Goal: Complete application form

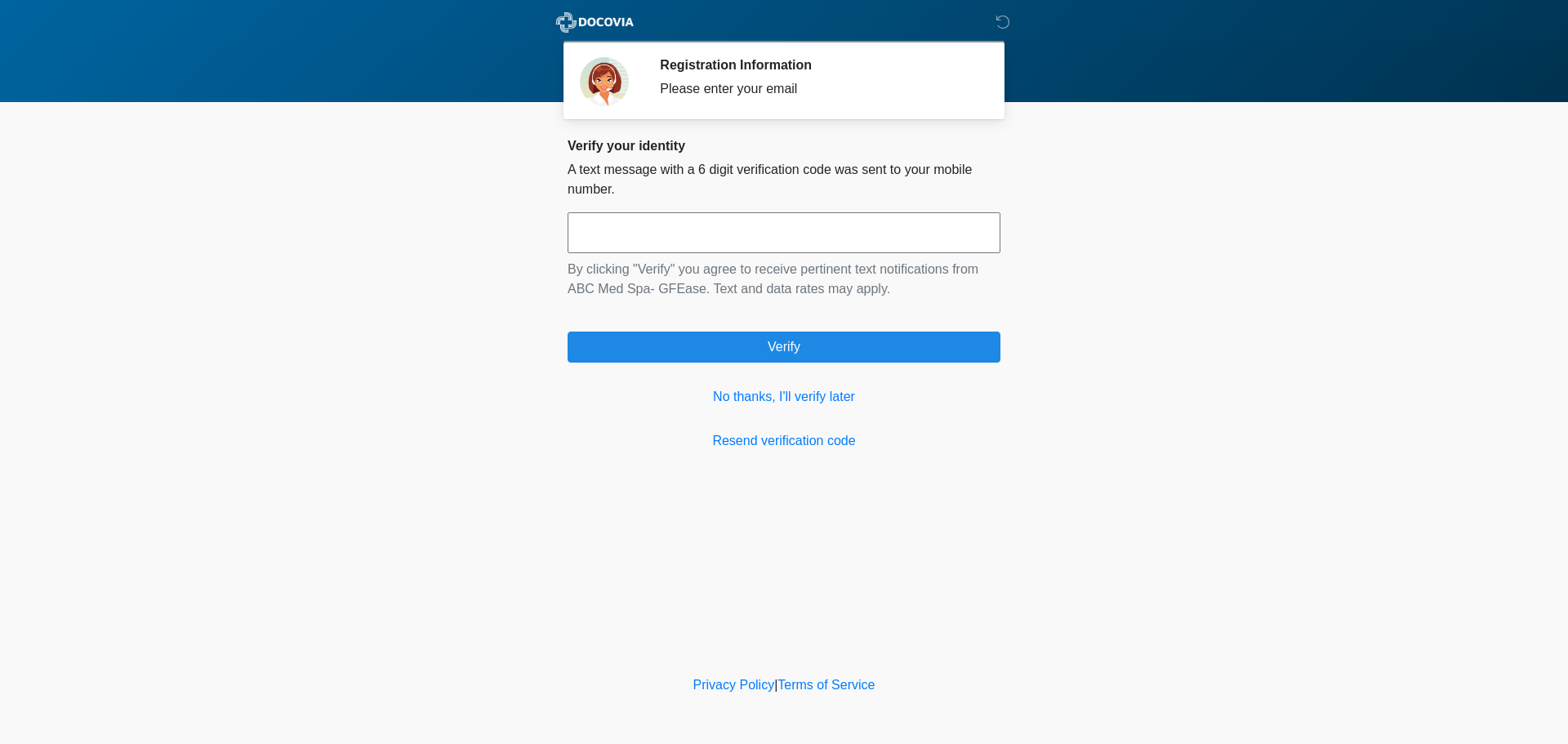
click at [839, 225] on input "text" at bounding box center [784, 232] width 433 height 40
type input "******"
click at [754, 392] on link "No thanks, I'll verify later" at bounding box center [784, 396] width 433 height 19
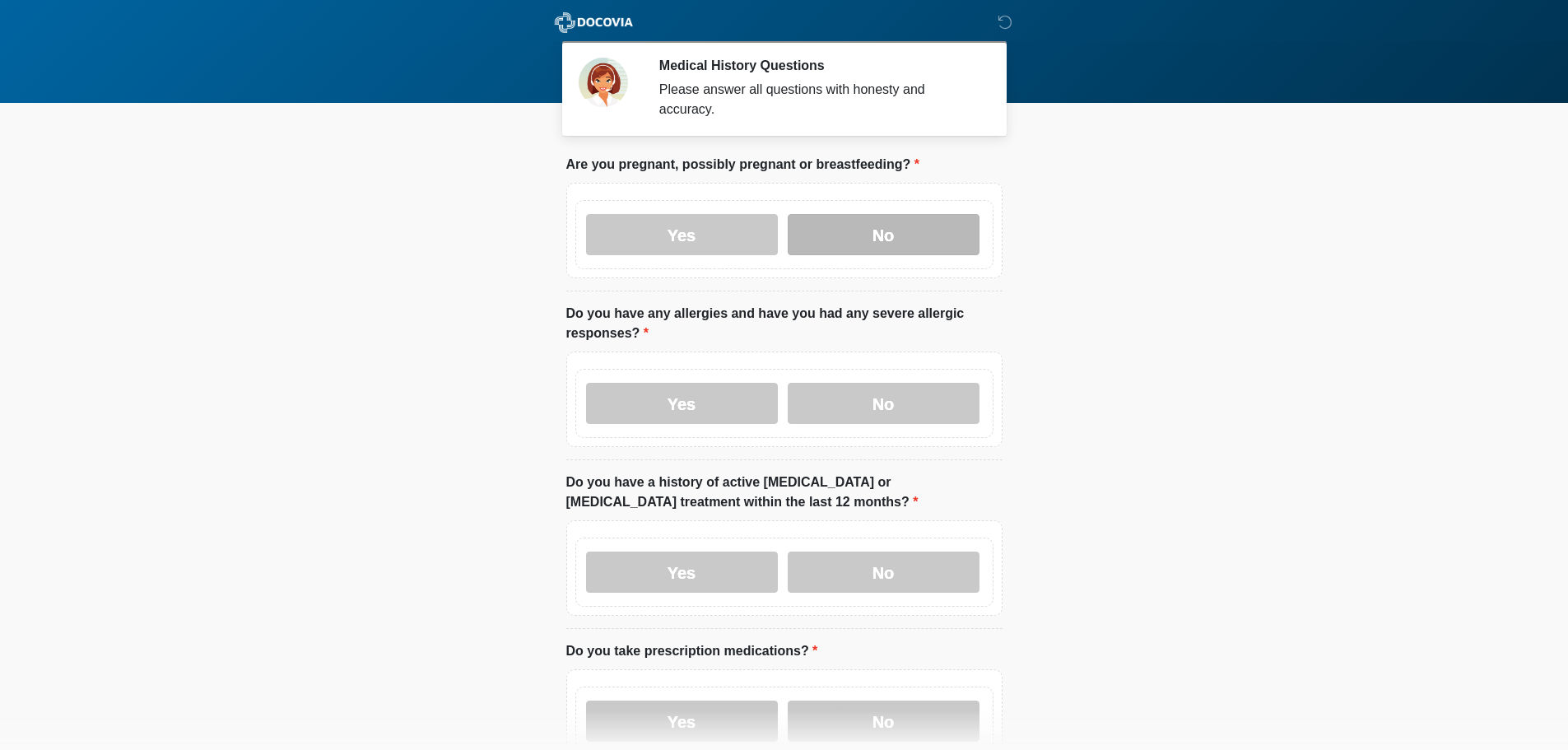
click at [900, 214] on label "No" at bounding box center [883, 234] width 192 height 41
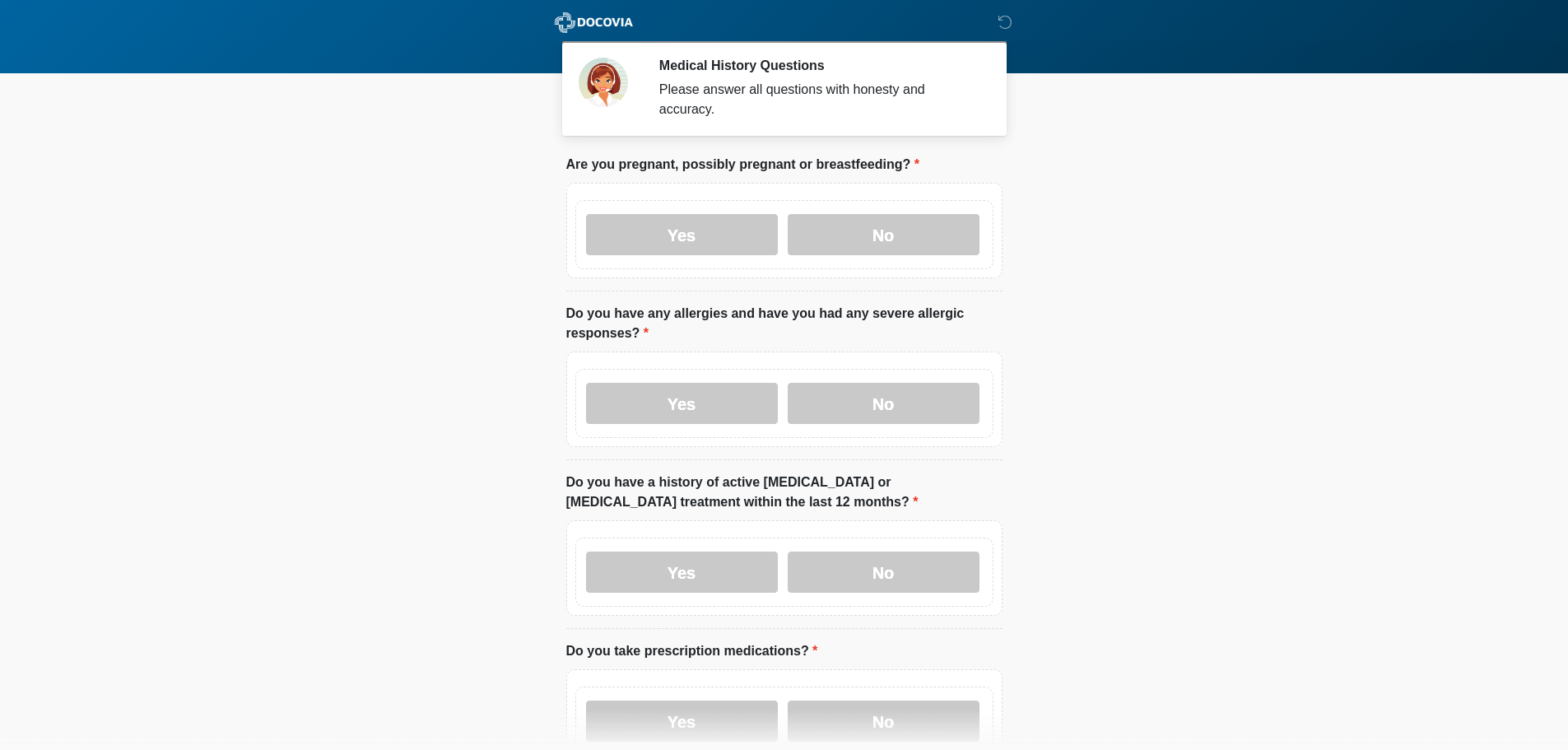
scroll to position [82, 0]
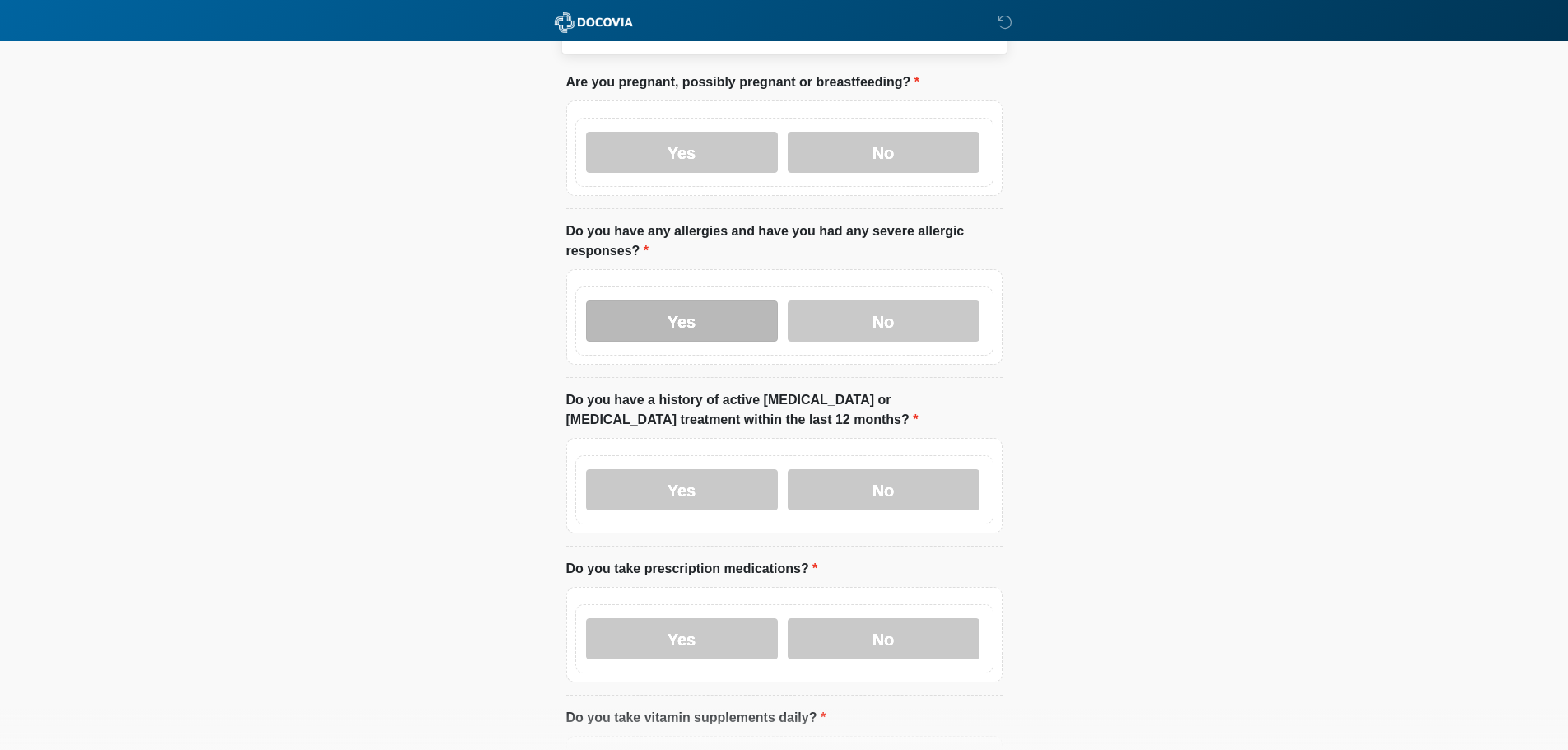
click at [721, 303] on label "Yes" at bounding box center [682, 321] width 192 height 41
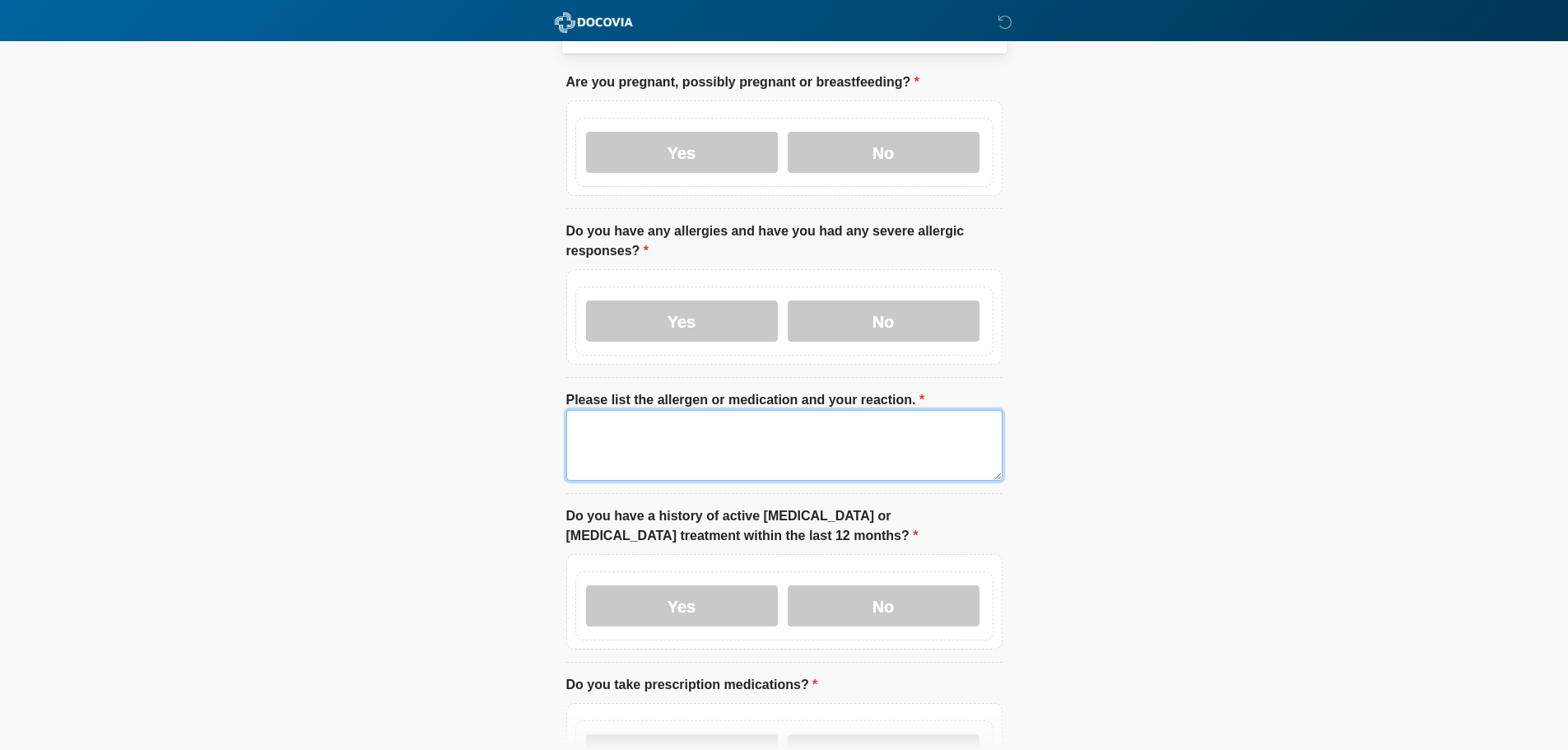
click at [582, 410] on textarea "Please list the allergen or medication and your reaction." at bounding box center [784, 445] width 436 height 70
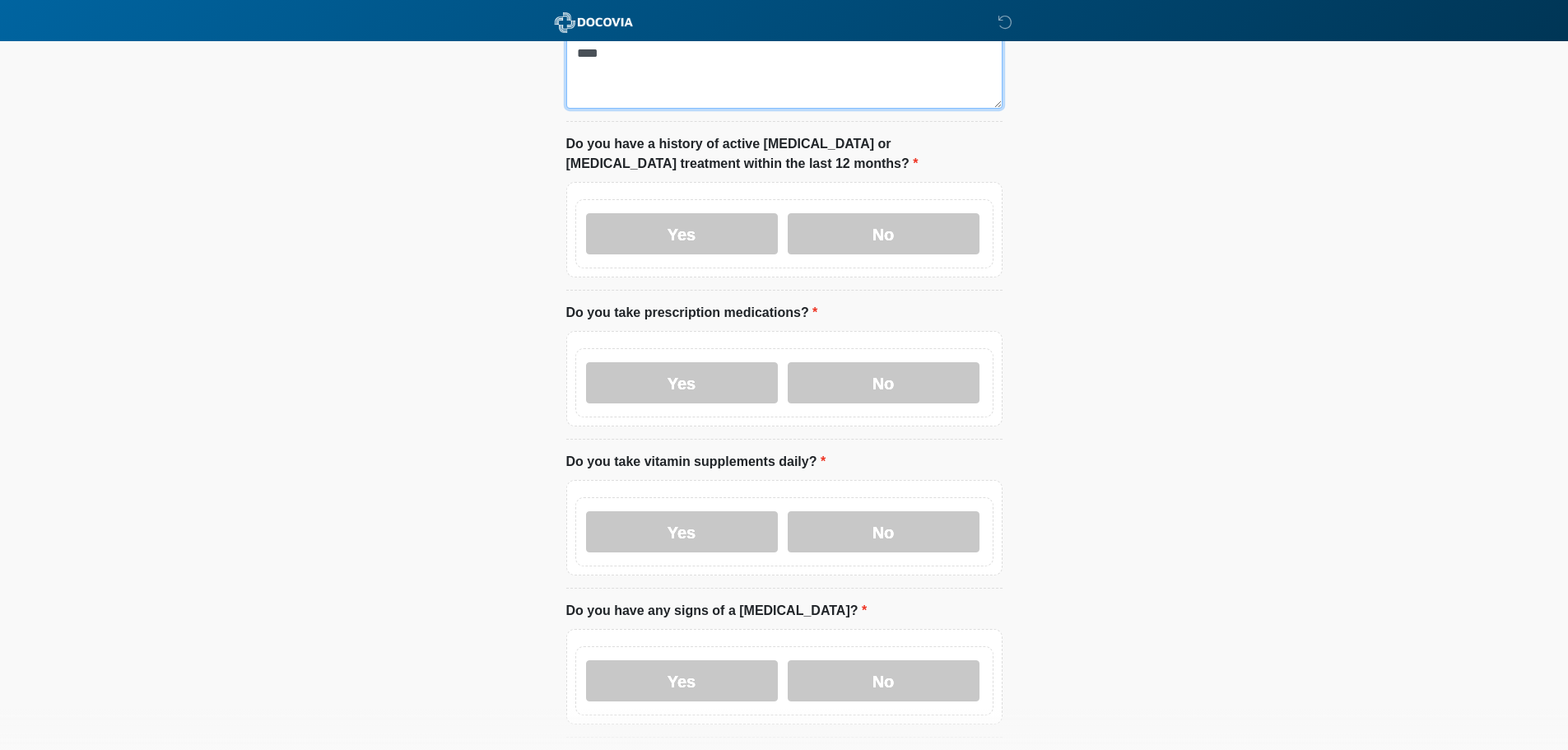
scroll to position [494, 0]
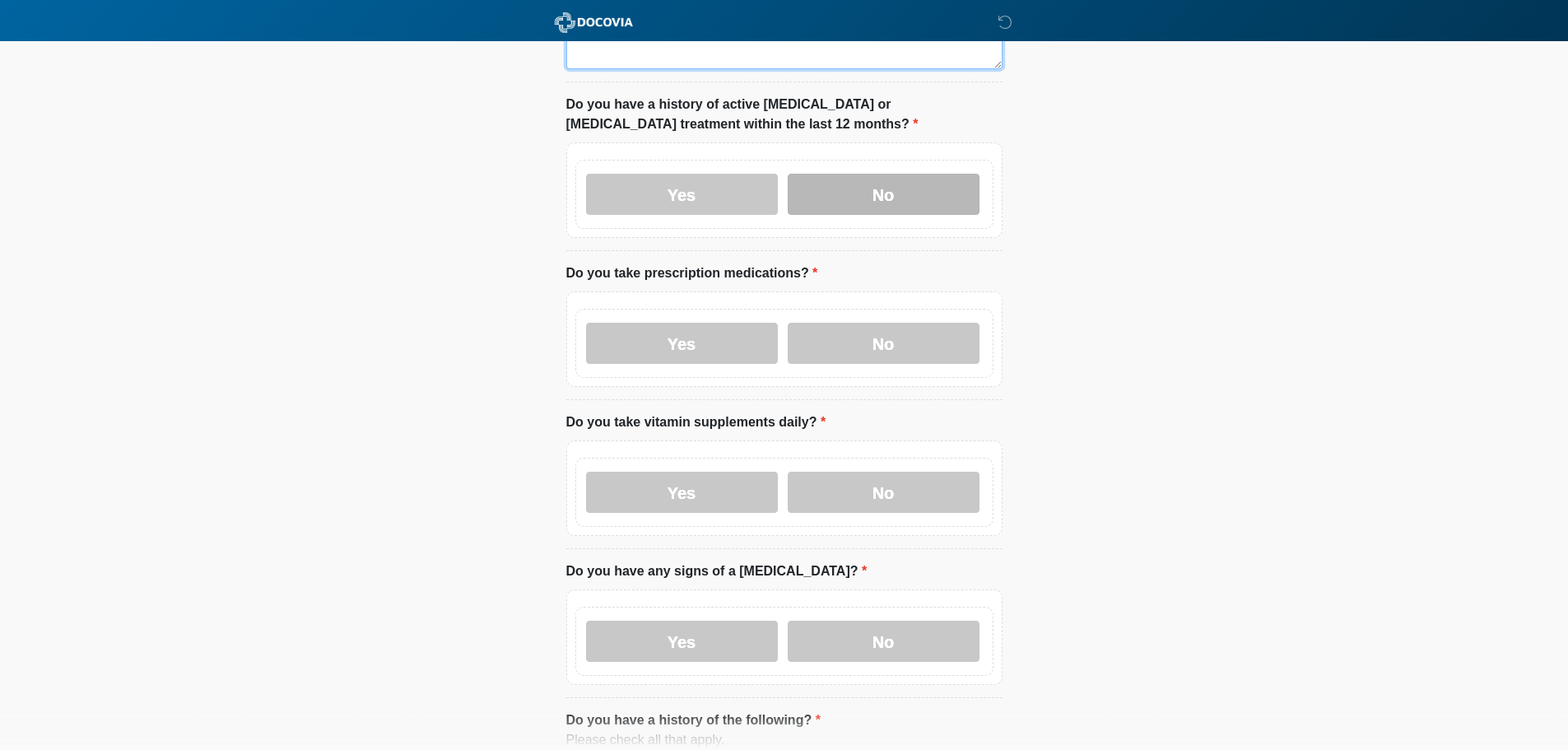
type textarea "****"
click at [863, 174] on label "No" at bounding box center [883, 194] width 192 height 41
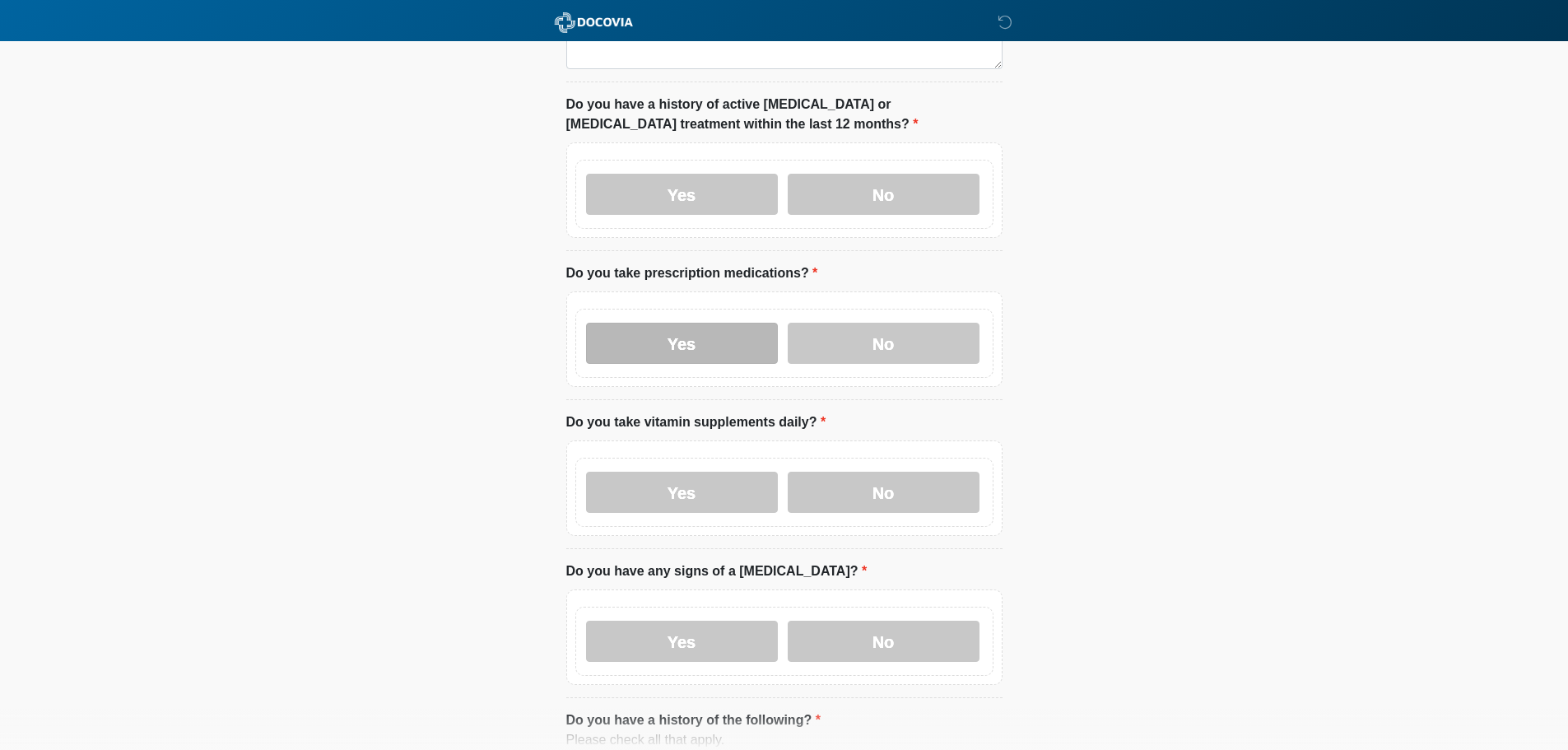
click at [718, 334] on label "Yes" at bounding box center [682, 343] width 192 height 41
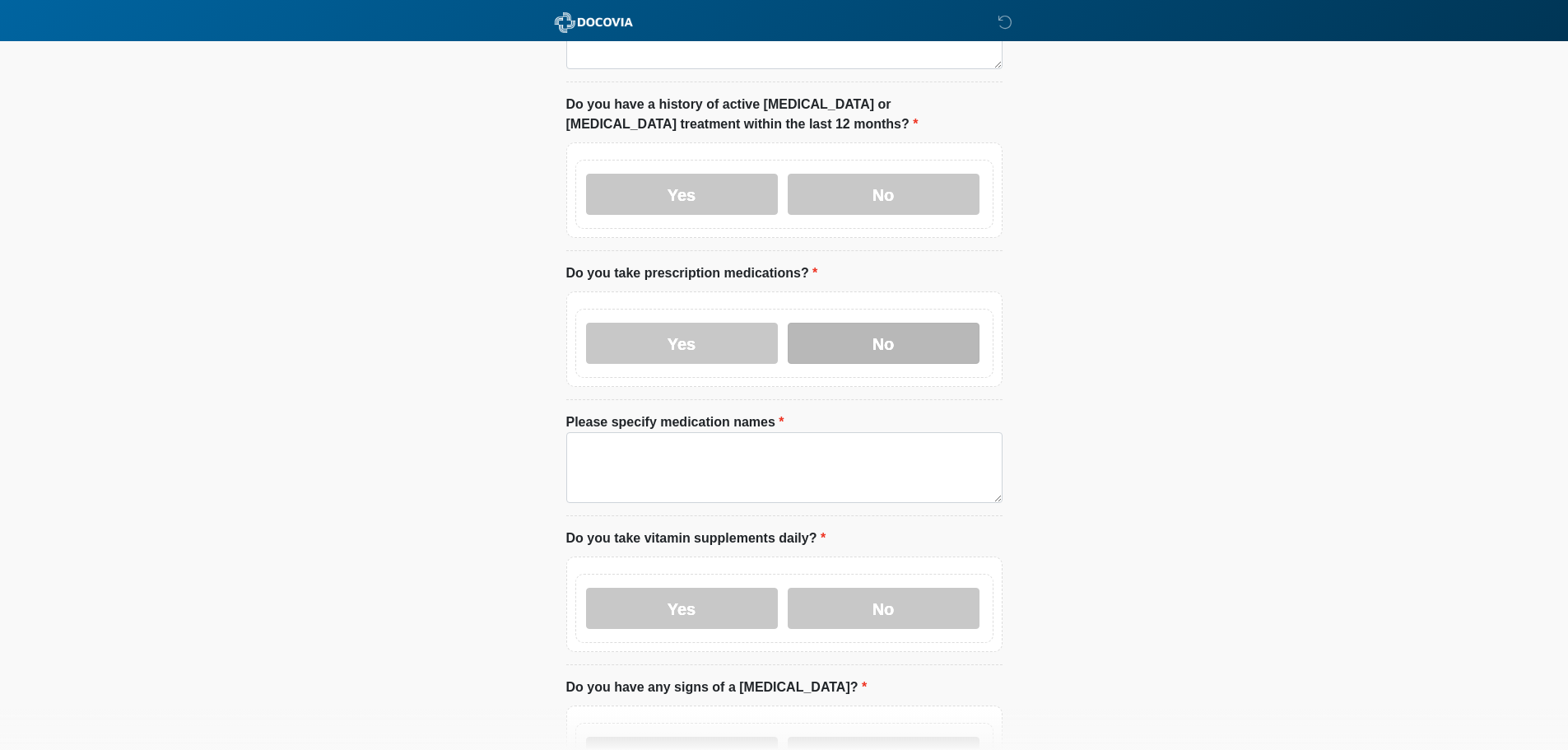
click at [835, 324] on label "No" at bounding box center [883, 343] width 192 height 41
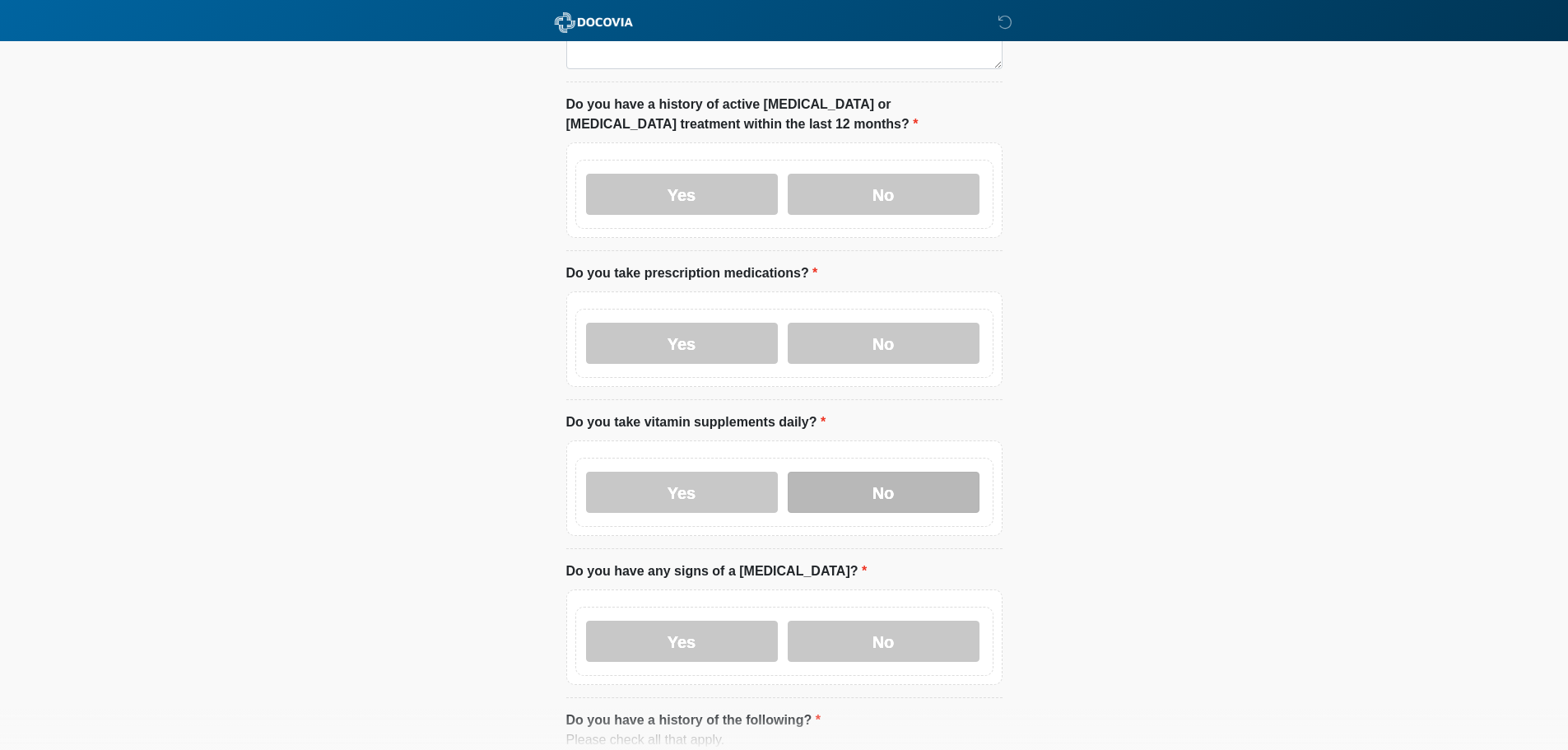
click at [899, 481] on label "No" at bounding box center [883, 492] width 192 height 41
click at [903, 636] on label "No" at bounding box center [883, 641] width 192 height 41
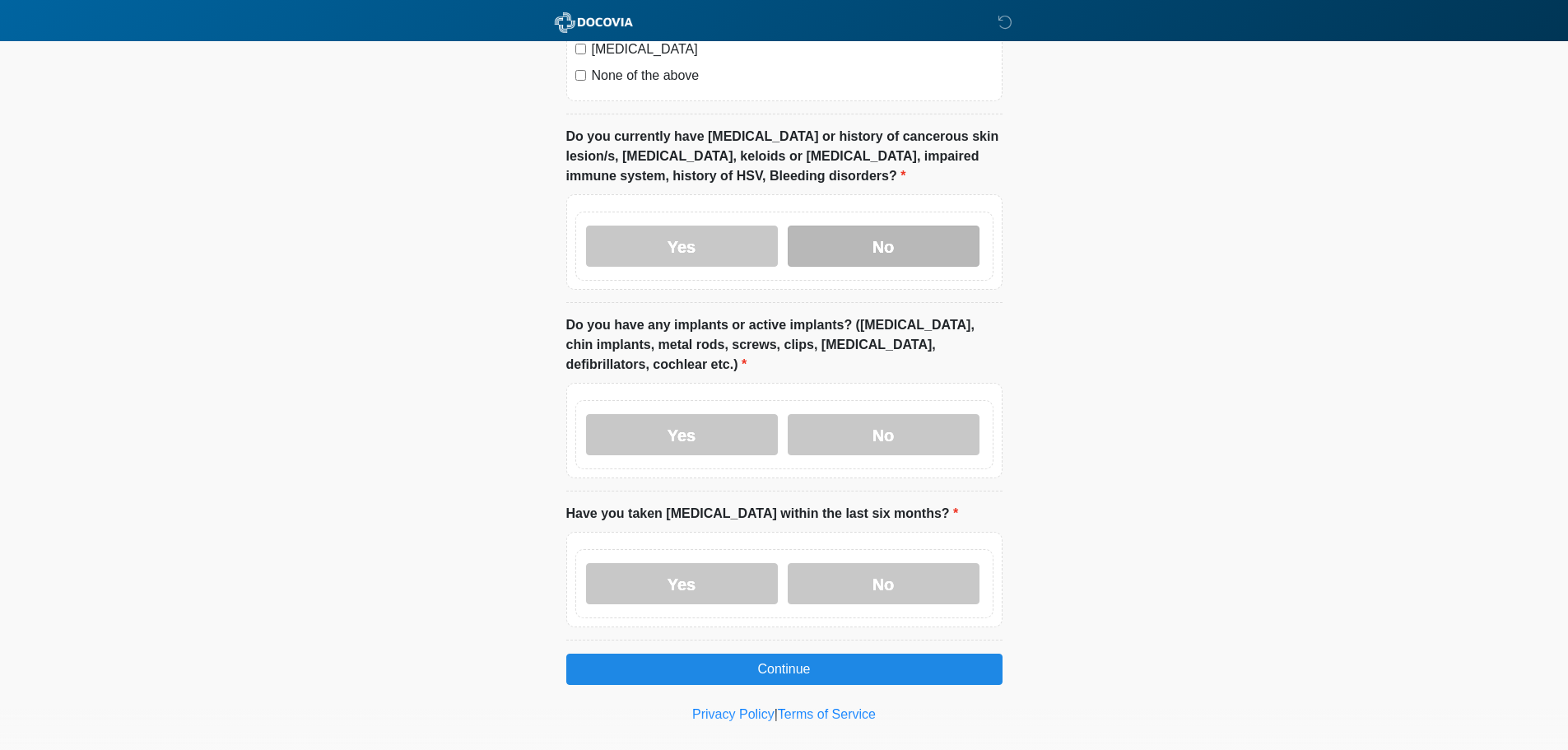
scroll to position [1493, 0]
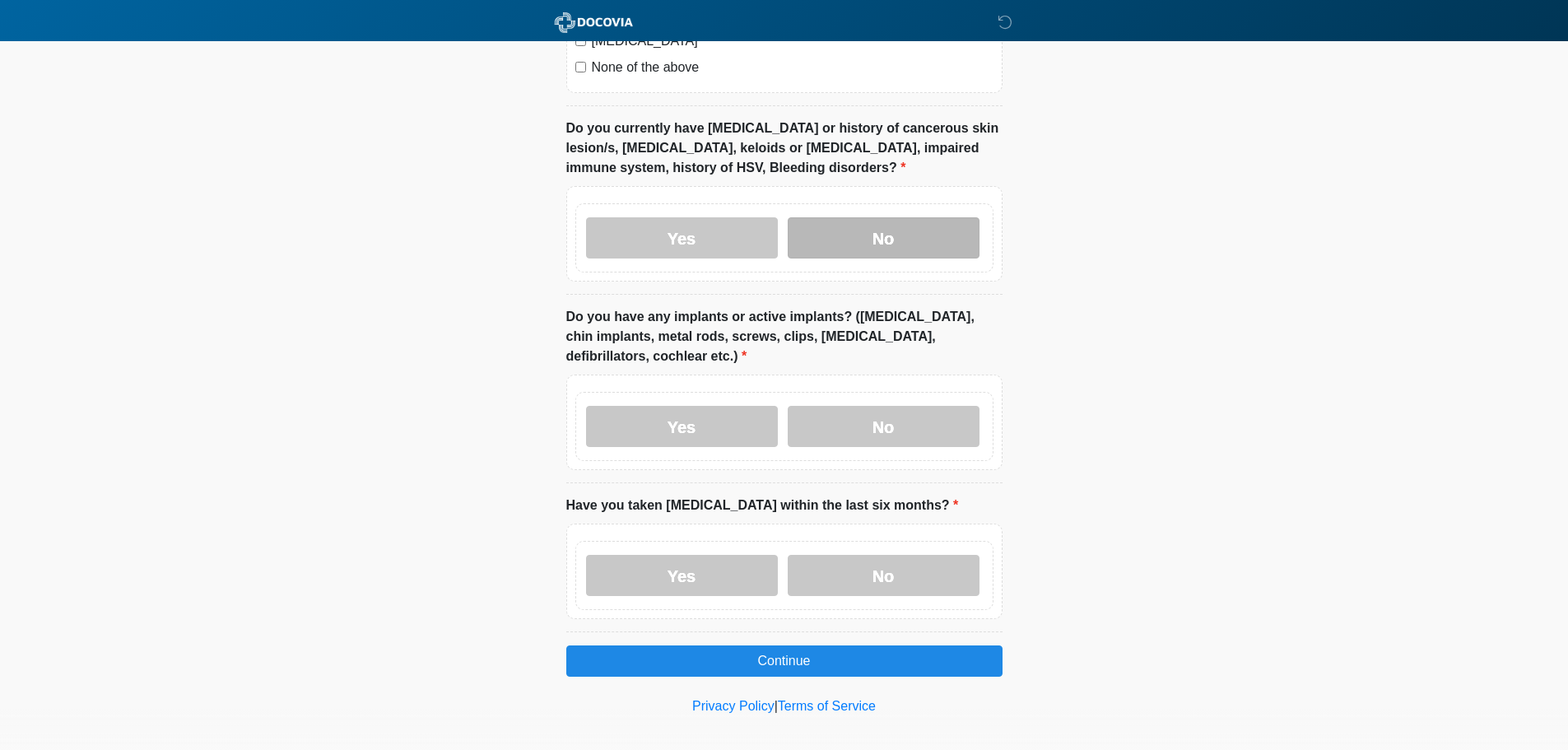
click at [910, 217] on label "No" at bounding box center [883, 238] width 192 height 41
click at [882, 411] on label "No" at bounding box center [883, 426] width 192 height 41
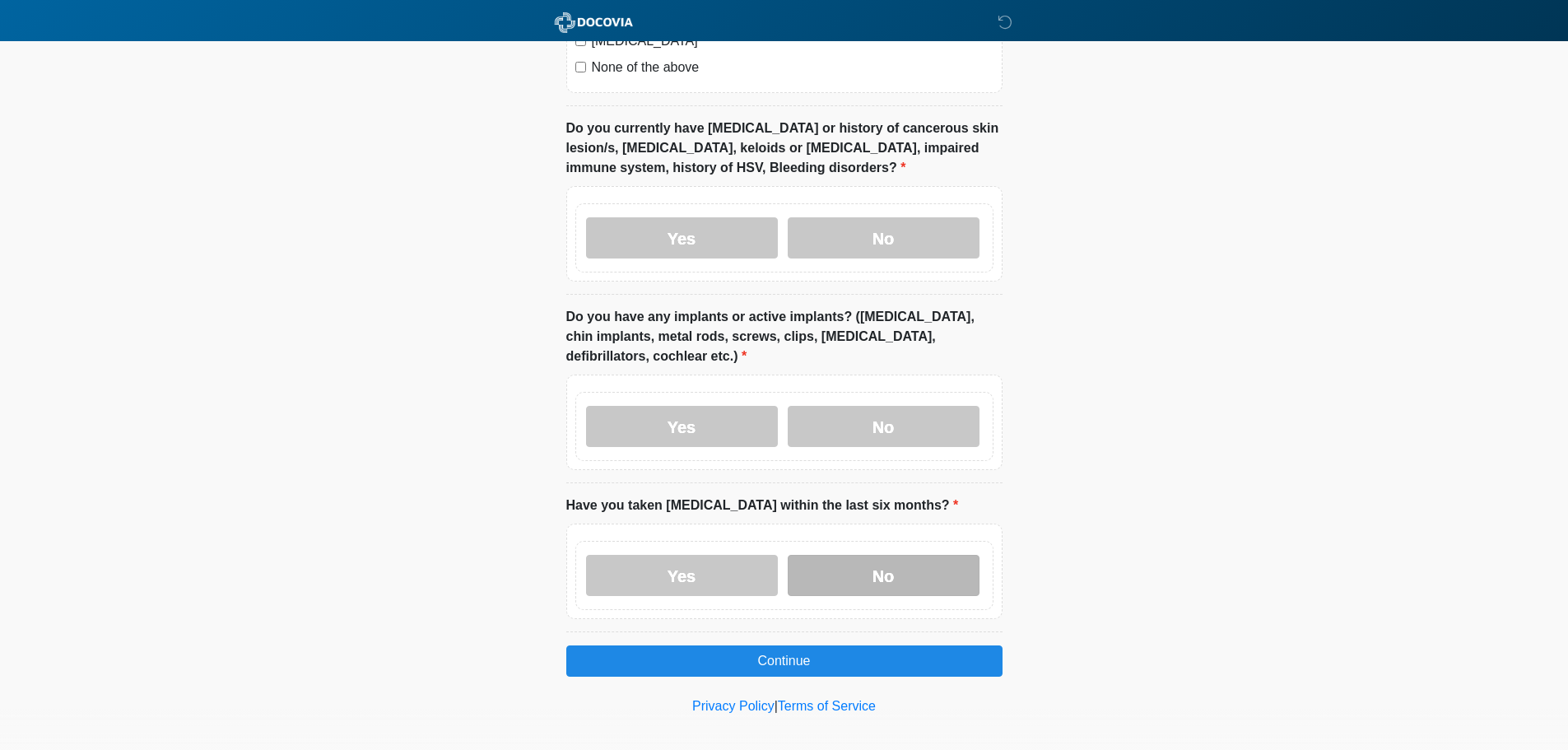
click at [899, 555] on label "No" at bounding box center [883, 575] width 192 height 41
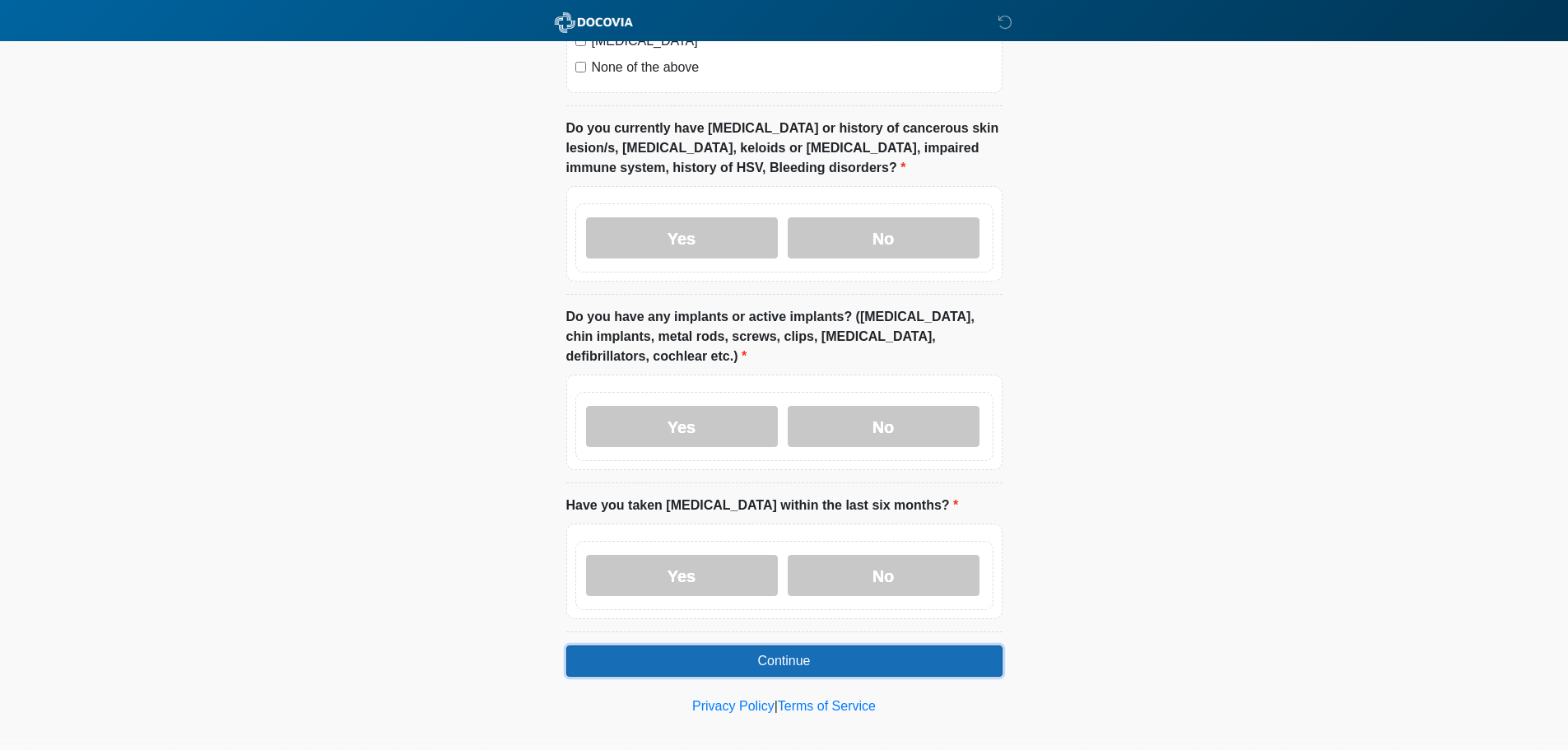
click at [802, 652] on button "Continue" at bounding box center [784, 660] width 436 height 31
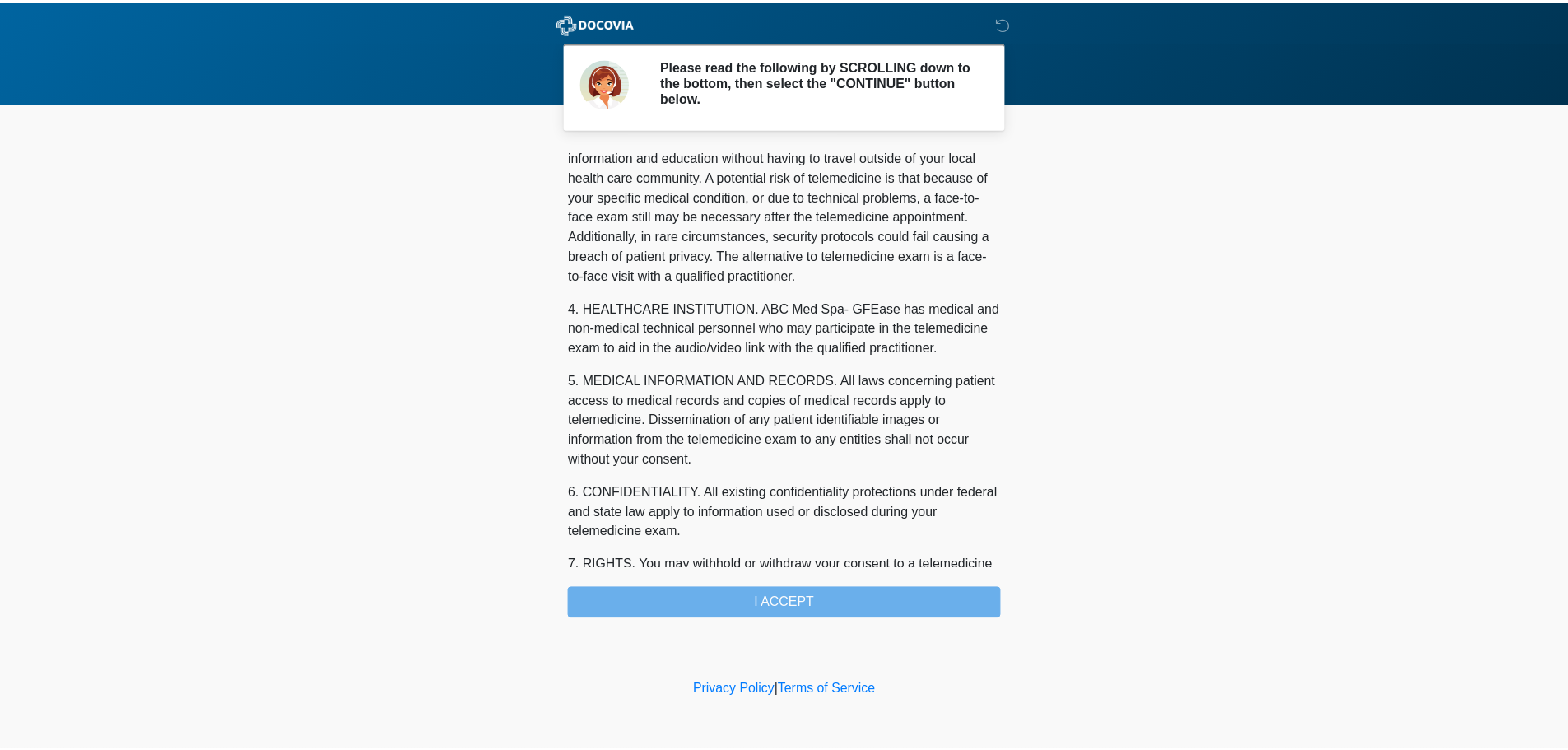
scroll to position [554, 0]
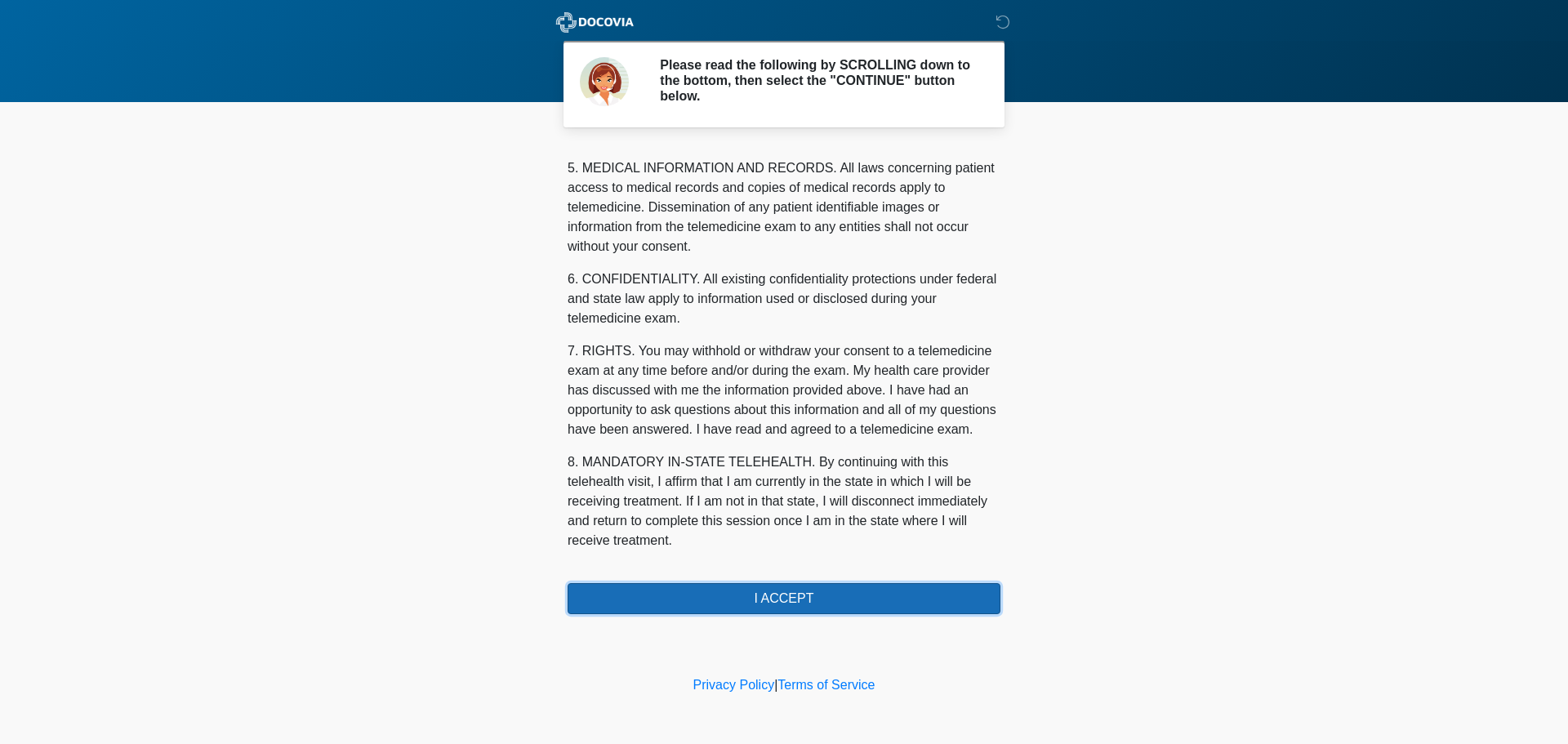
click at [803, 599] on button "I ACCEPT" at bounding box center [784, 598] width 433 height 31
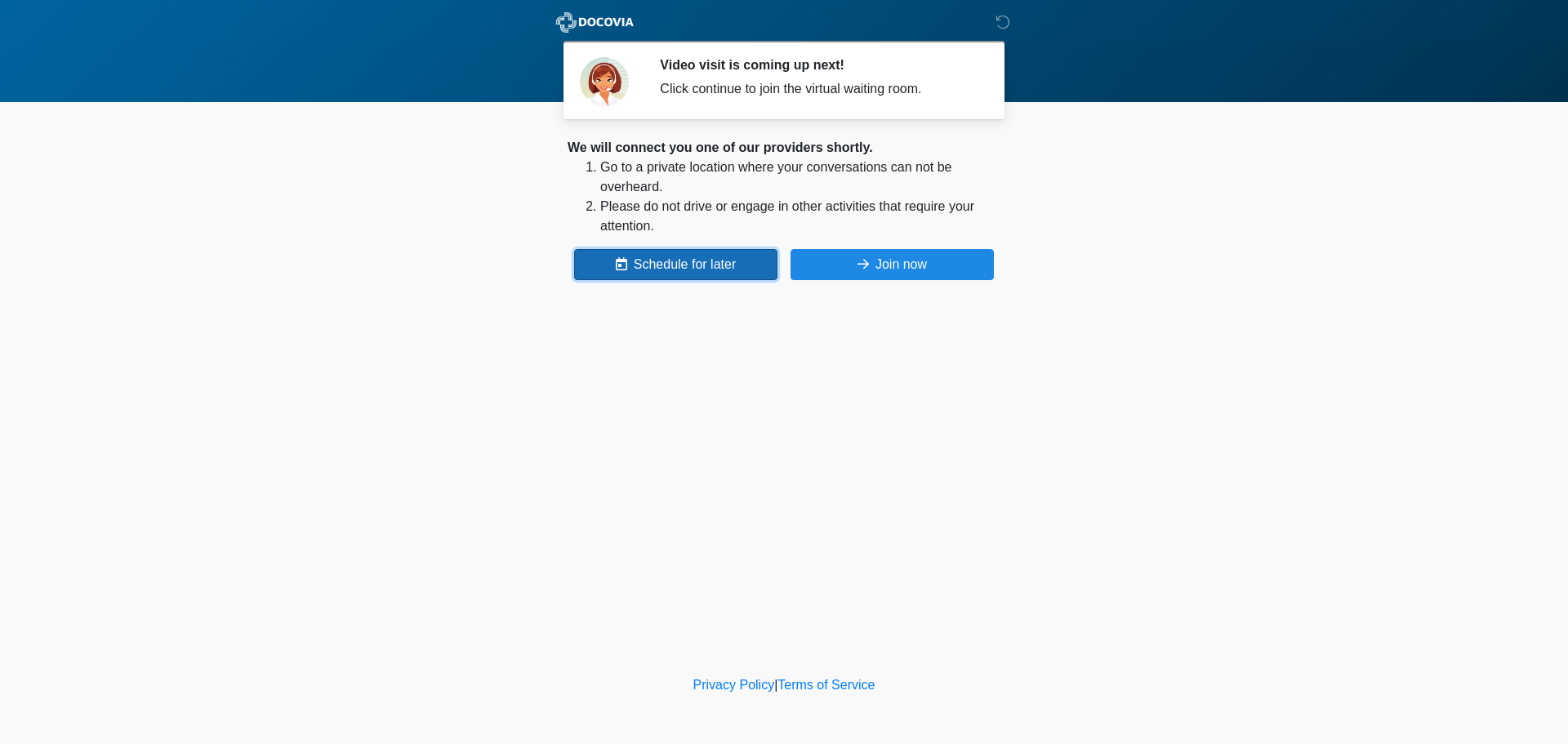
click at [680, 268] on button "Schedule for later" at bounding box center [676, 264] width 204 height 31
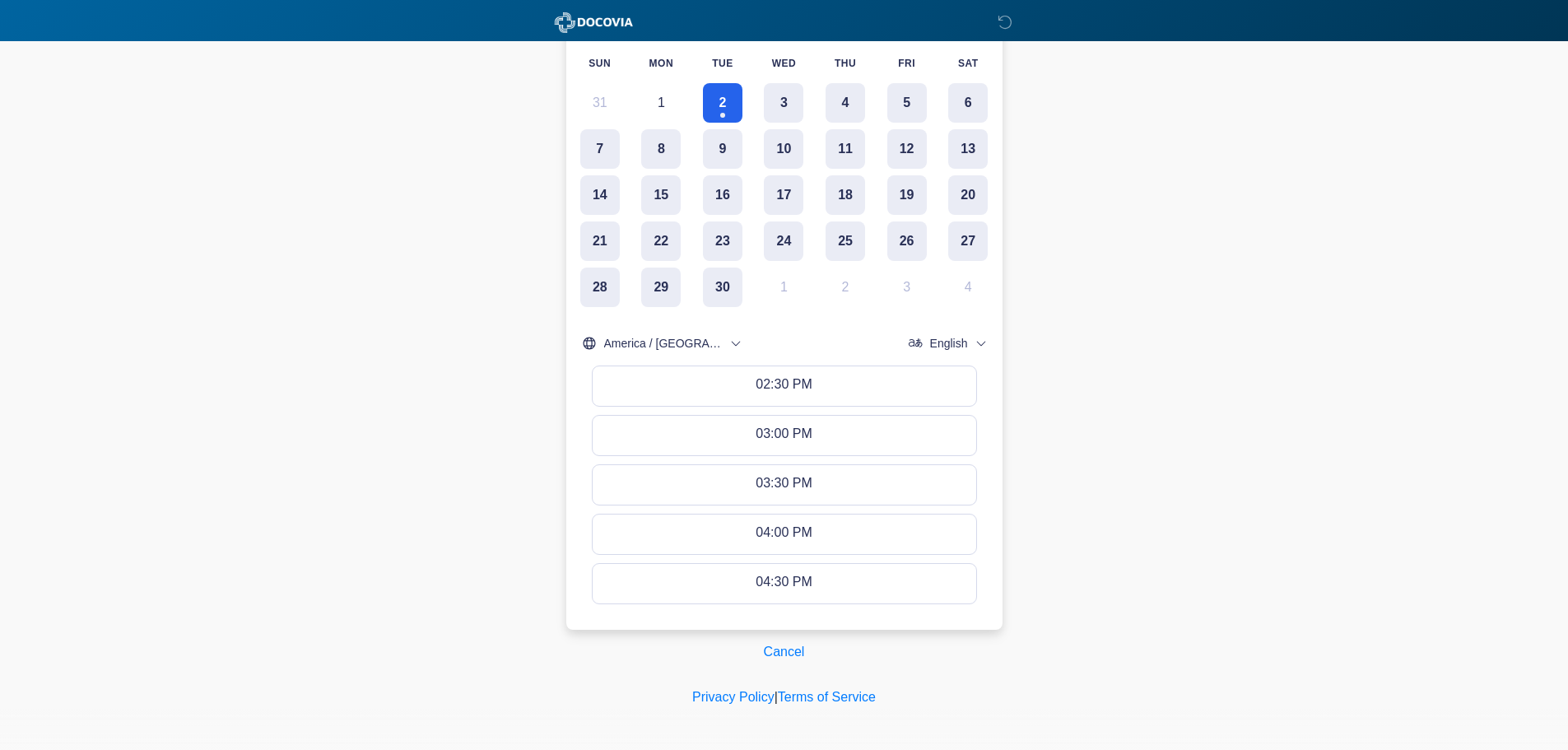
scroll to position [346, 0]
click at [774, 644] on button "Cancel" at bounding box center [785, 647] width 63 height 31
